Goal: Use online tool/utility: Utilize a website feature to perform a specific function

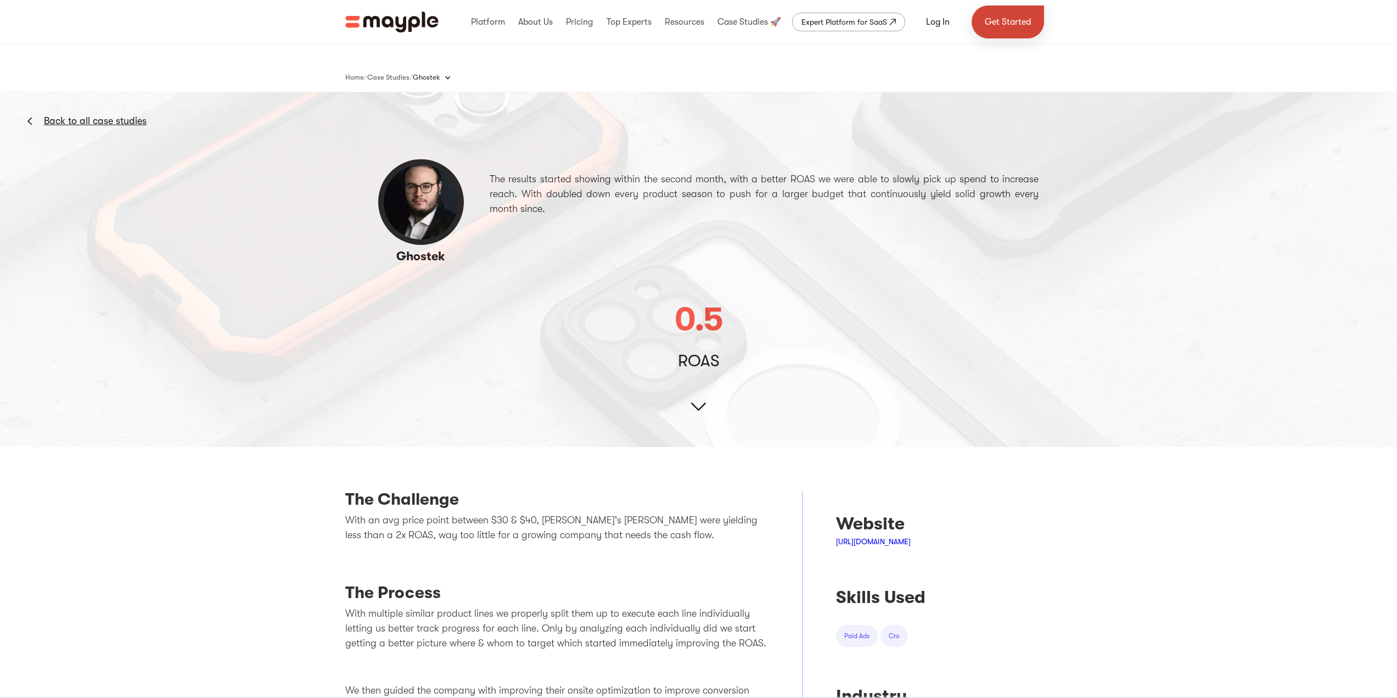
click at [1015, 28] on link "Get Started" at bounding box center [1007, 21] width 72 height 33
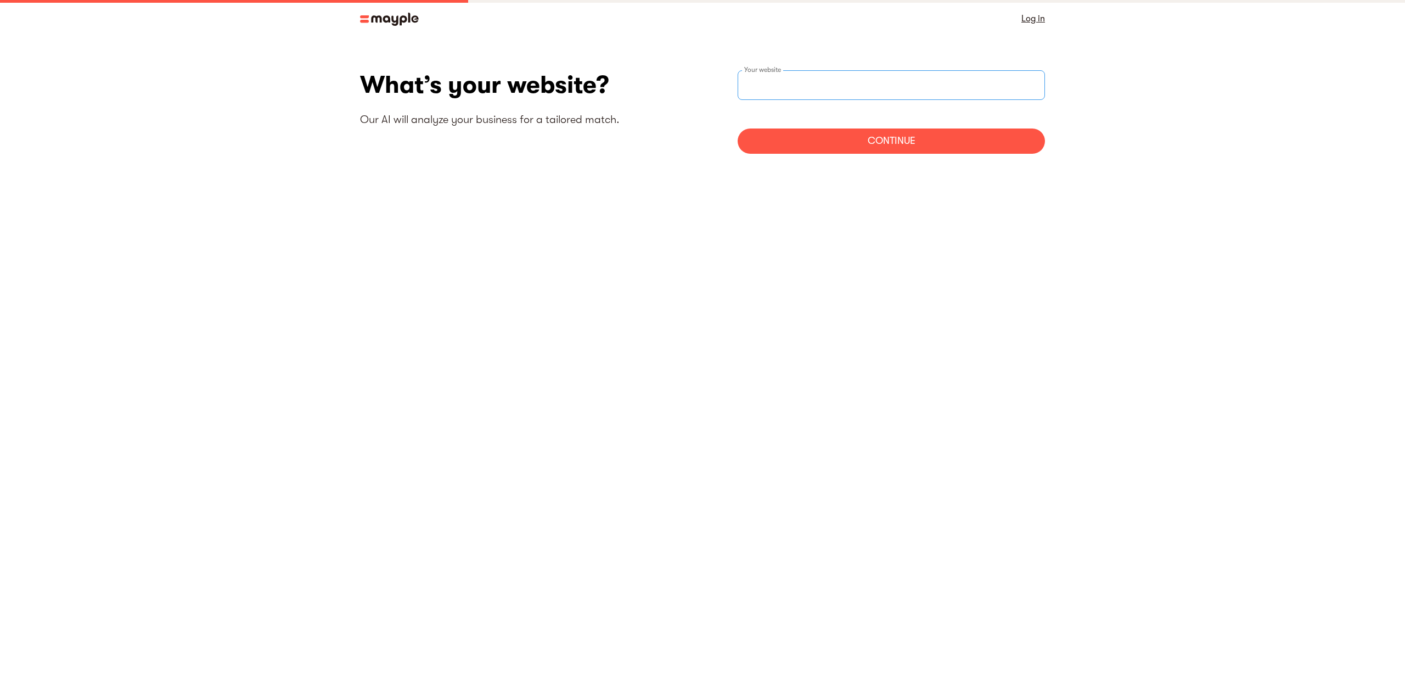
click at [847, 81] on input "websiteStep" at bounding box center [891, 85] width 307 height 30
click at [861, 89] on input "websiteStep" at bounding box center [891, 85] width 307 height 30
paste input "[URL][DOMAIN_NAME]"
type input "[URL][DOMAIN_NAME]"
click at [867, 141] on div "Continue" at bounding box center [891, 140] width 307 height 25
